Goal: Transaction & Acquisition: Book appointment/travel/reservation

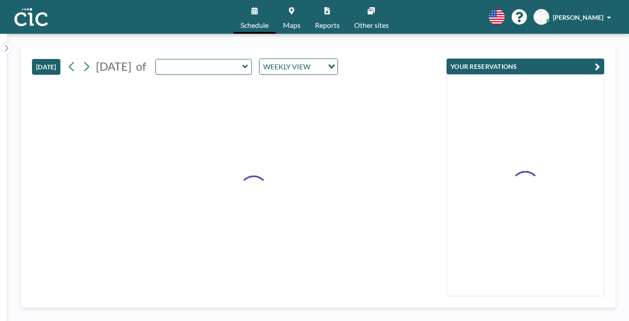
type input "Asagao"
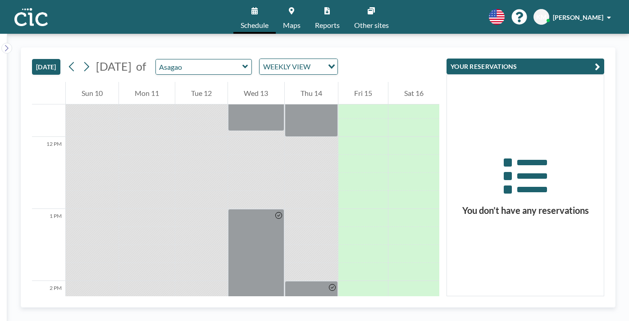
scroll to position [834, 0]
drag, startPoint x: 328, startPoint y: 114, endPoint x: 331, endPoint y: 153, distance: 38.8
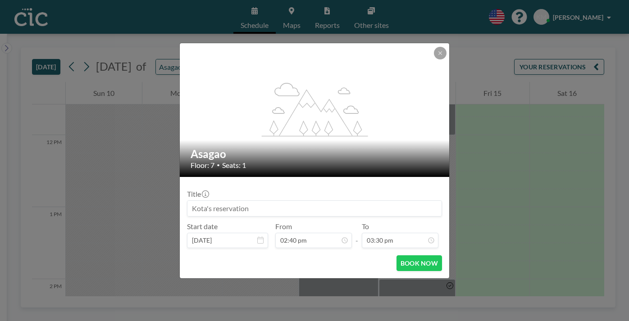
drag, startPoint x: 405, startPoint y: 241, endPoint x: 414, endPoint y: 74, distance: 166.9
click at [414, 74] on div "flex-grow: 1.2; Asagao Floor: 7 • Seats: 1 Title Start date [DATE] From 02:40 p…" at bounding box center [314, 161] width 270 height 236
click at [434, 59] on button at bounding box center [440, 53] width 13 height 13
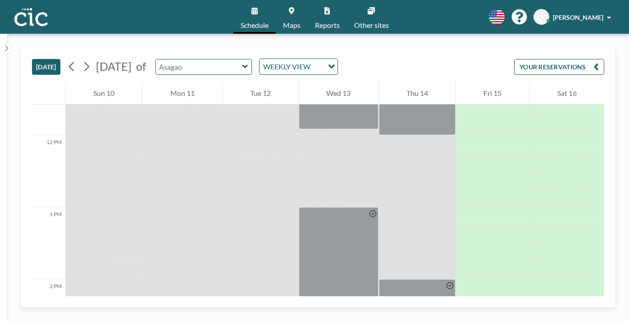
click at [190, 59] on input "text" at bounding box center [199, 66] width 87 height 15
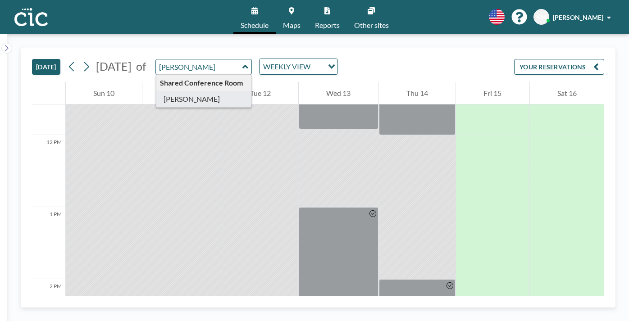
type input "[PERSON_NAME]"
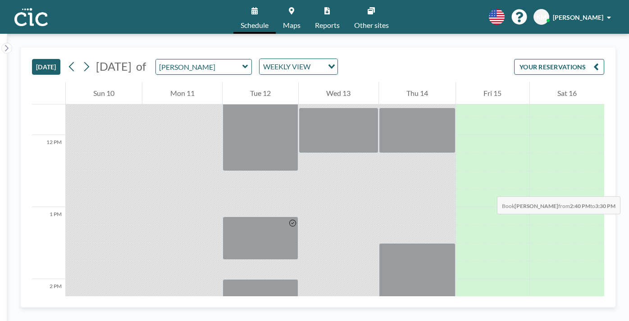
drag, startPoint x: 396, startPoint y: 114, endPoint x: 395, endPoint y: 151, distance: 37.4
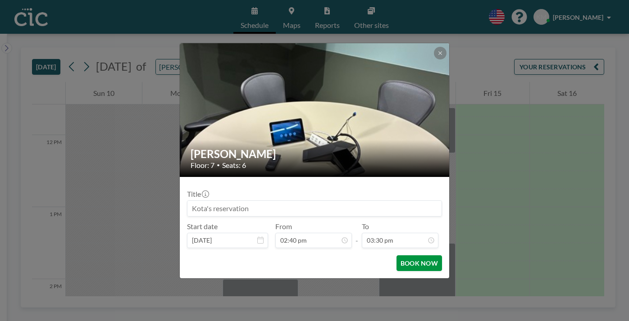
scroll to position [892, 0]
click at [396, 255] on button "BOOK NOW" at bounding box center [419, 263] width 46 height 16
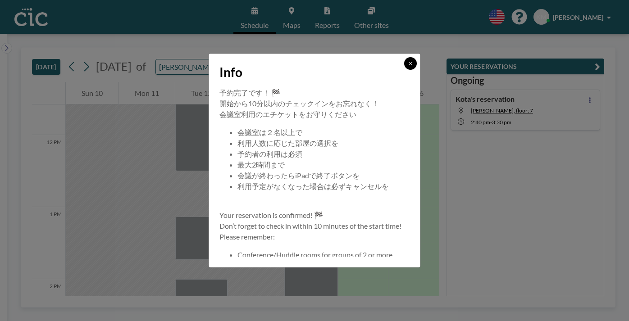
click at [404, 70] on button at bounding box center [410, 63] width 13 height 13
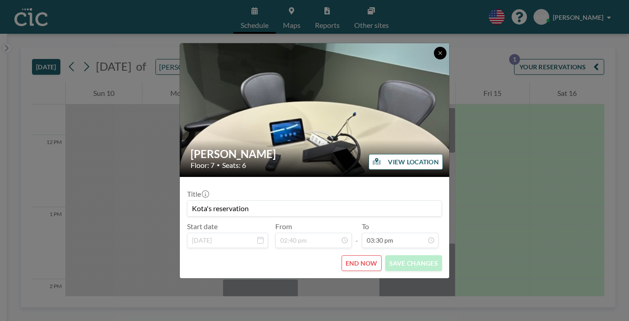
click at [414, 78] on div "Yuki Floor: 7 • Seats: 6 VIEW LOCATION" at bounding box center [315, 110] width 270 height 134
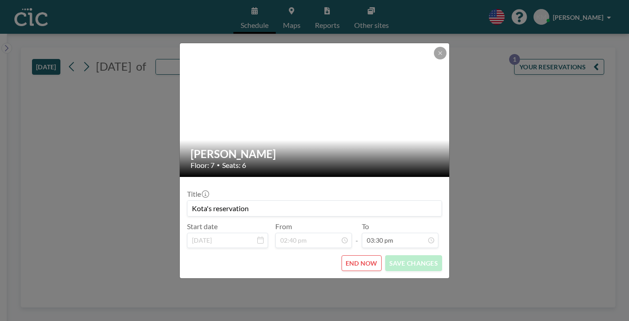
type input "[PERSON_NAME]"
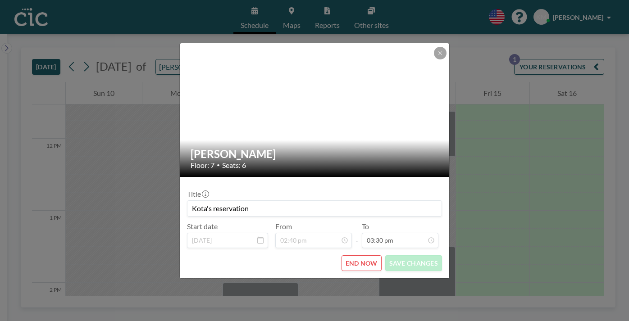
scroll to position [834, 0]
click at [437, 56] on icon at bounding box center [439, 52] width 5 height 5
